Goal: Find specific page/section: Find specific page/section

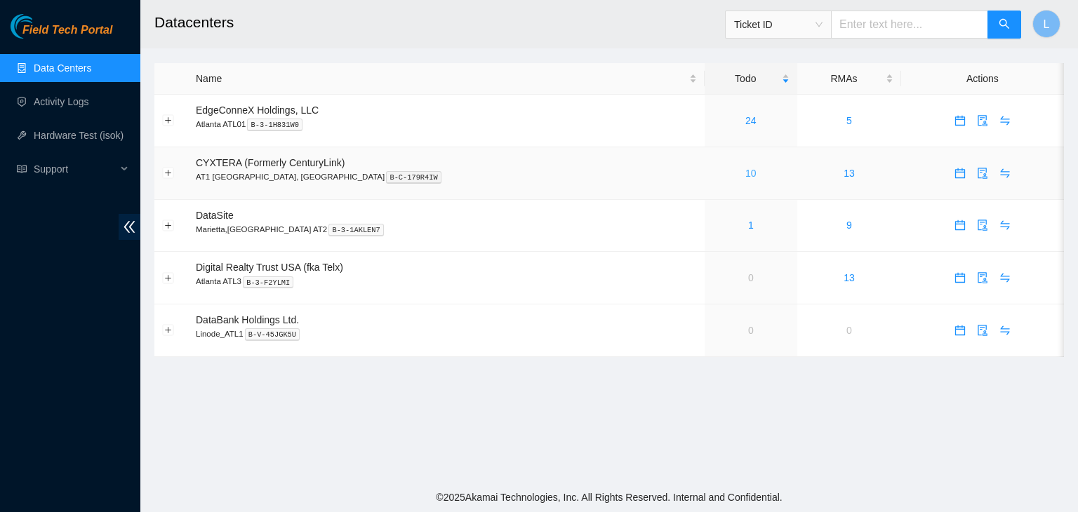
click at [745, 177] on link "10" at bounding box center [750, 173] width 11 height 11
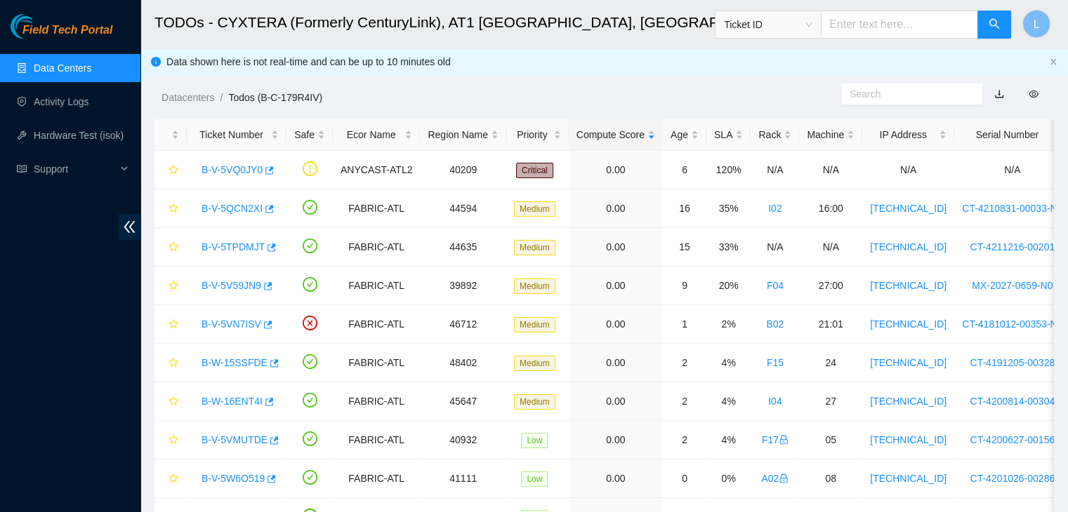
click at [51, 68] on link "Data Centers" at bounding box center [63, 67] width 58 height 11
